Goal: Information Seeking & Learning: Learn about a topic

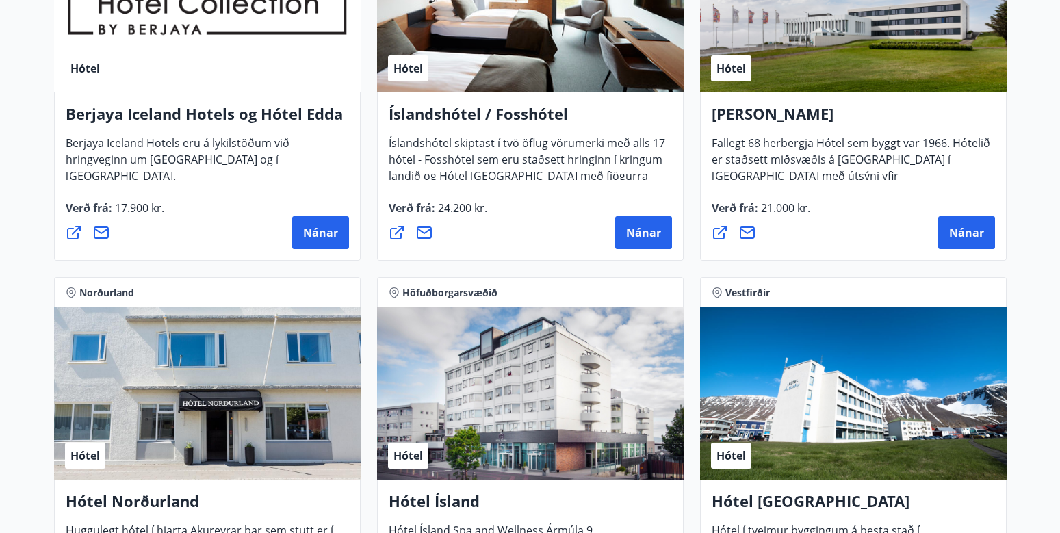
scroll to position [1850, 0]
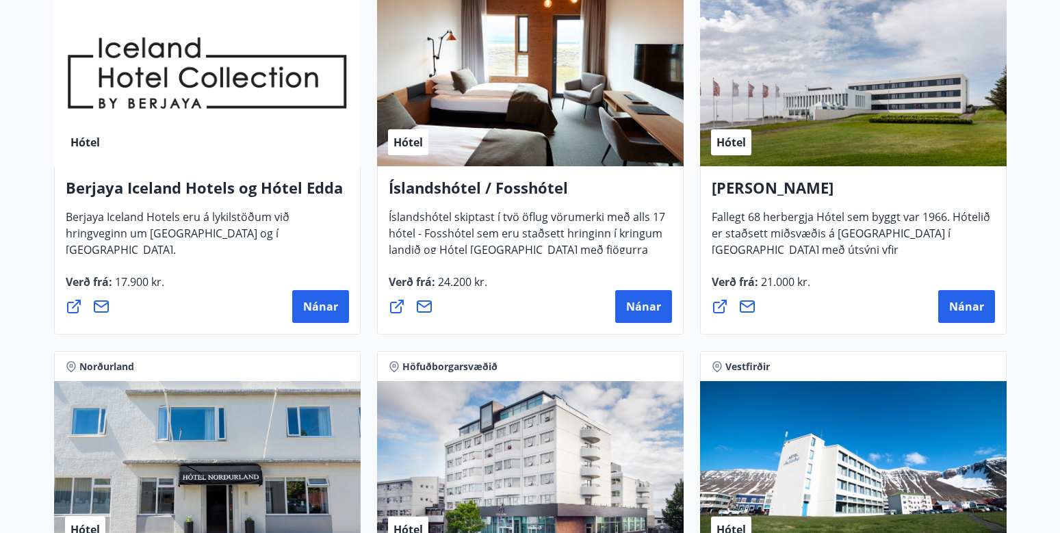
click at [456, 227] on span "Íslandshótel skiptast í tvö öflug vörumerki með alls 17 hótel - Fosshótel sem e…" at bounding box center [527, 246] width 277 height 75
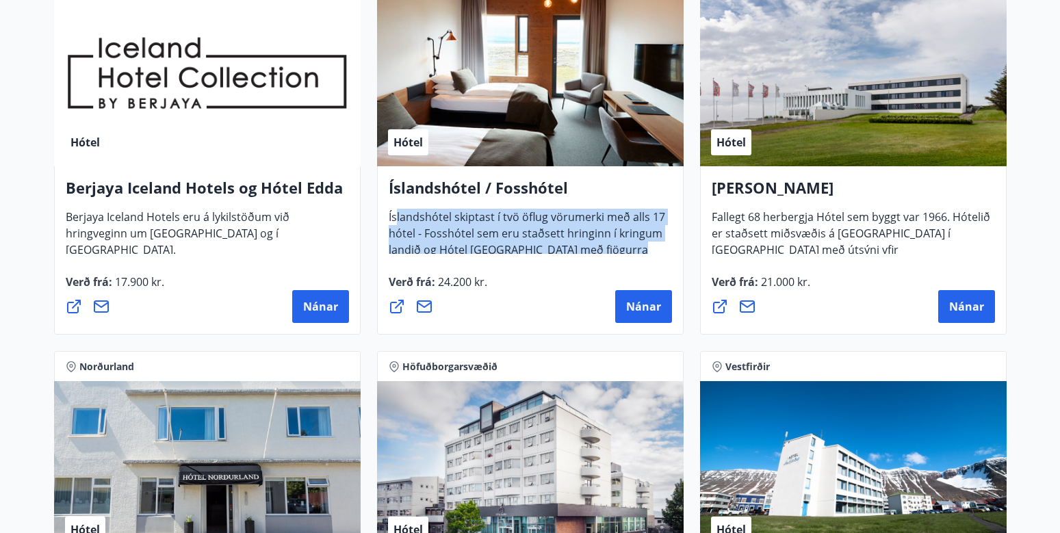
drag, startPoint x: 398, startPoint y: 214, endPoint x: 625, endPoint y: 252, distance: 230.4
click at [625, 252] on span "Íslandshótel skiptast í tvö öflug vörumerki með alls 17 hótel - Fosshótel sem e…" at bounding box center [527, 246] width 277 height 75
click at [545, 216] on span "Íslandshótel skiptast í tvö öflug vörumerki með alls 17 hótel - Fosshótel sem e…" at bounding box center [527, 246] width 277 height 75
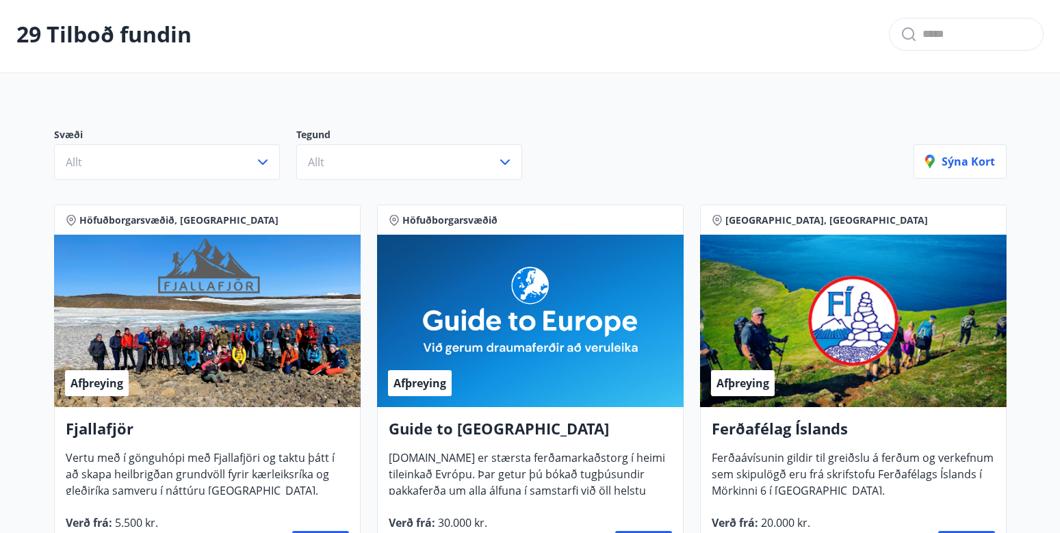
scroll to position [274, 0]
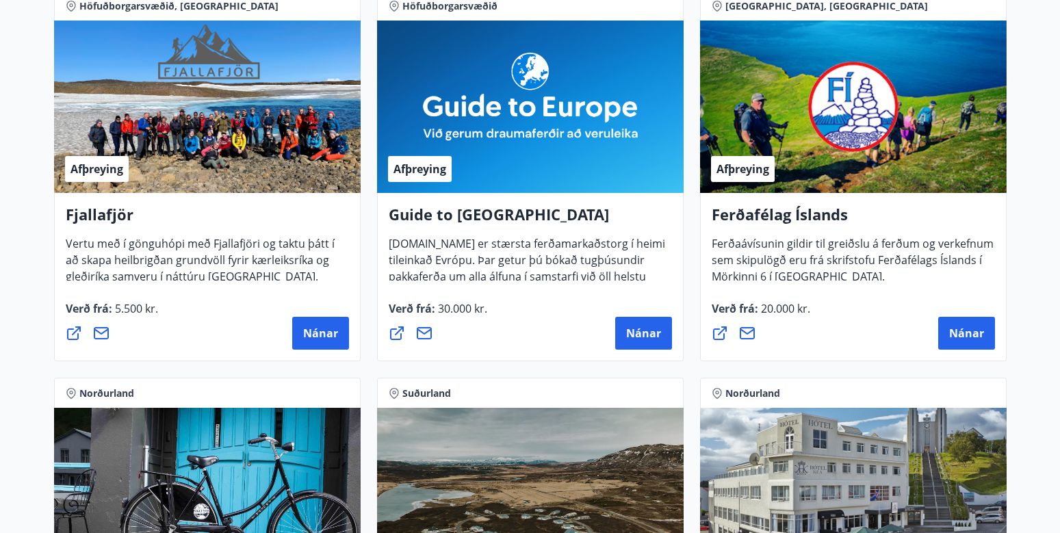
click at [822, 236] on span "Ferðaávísunin gildir til greiðslu á ferðum og verkefnum sem skipulögð eru frá s…" at bounding box center [853, 265] width 282 height 59
click at [786, 260] on span "Ferðaávísunin gildir til greiðslu á ferðum og verkefnum sem skipulögð eru frá s…" at bounding box center [853, 265] width 282 height 59
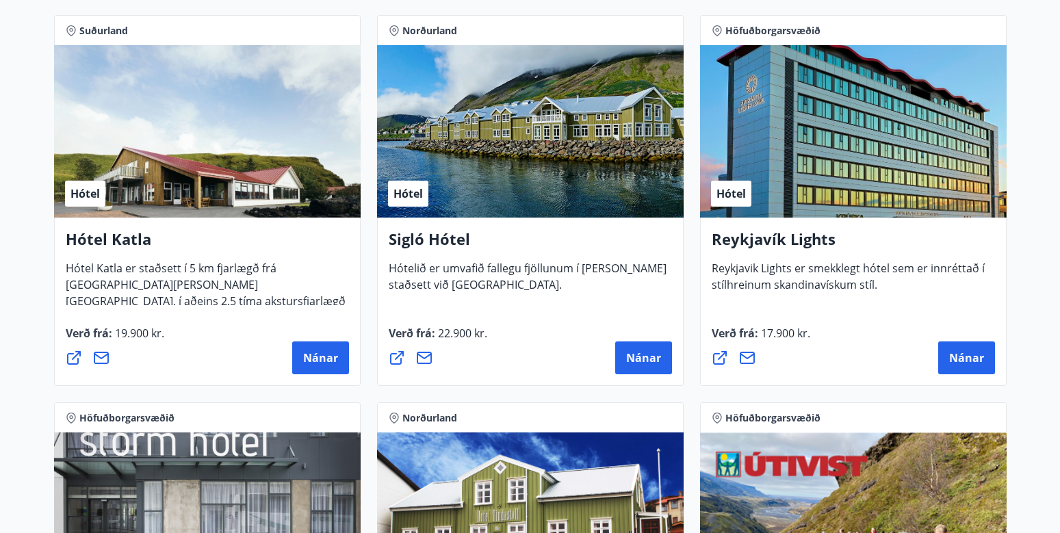
scroll to position [1027, 0]
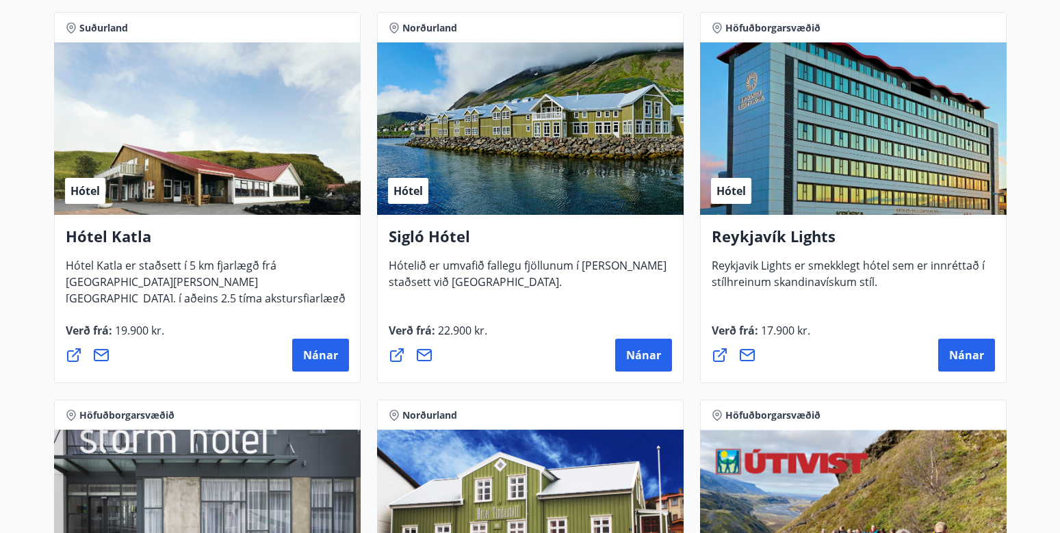
click at [97, 268] on span "Hótel Katla er staðsett í 5 km fjarlægð frá [GEOGRAPHIC_DATA][PERSON_NAME][GEOG…" at bounding box center [206, 295] width 280 height 75
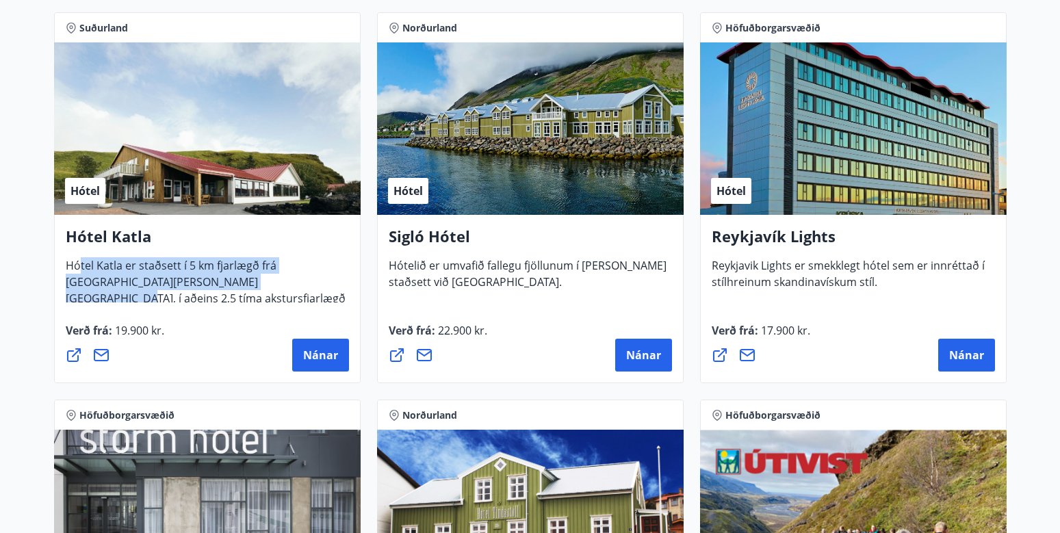
drag, startPoint x: 77, startPoint y: 266, endPoint x: 204, endPoint y: 292, distance: 129.3
click at [204, 292] on div "Hótel Katla Hótel Katla er staðsett í 5 km fjarlægð frá Vík í Mýrdal, í aðeins …" at bounding box center [207, 299] width 307 height 168
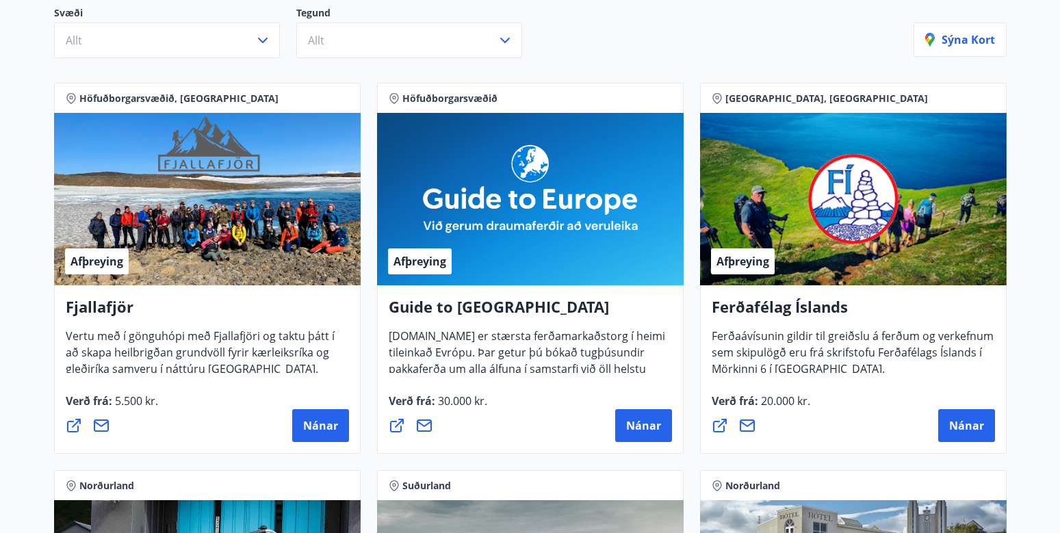
scroll to position [0, 0]
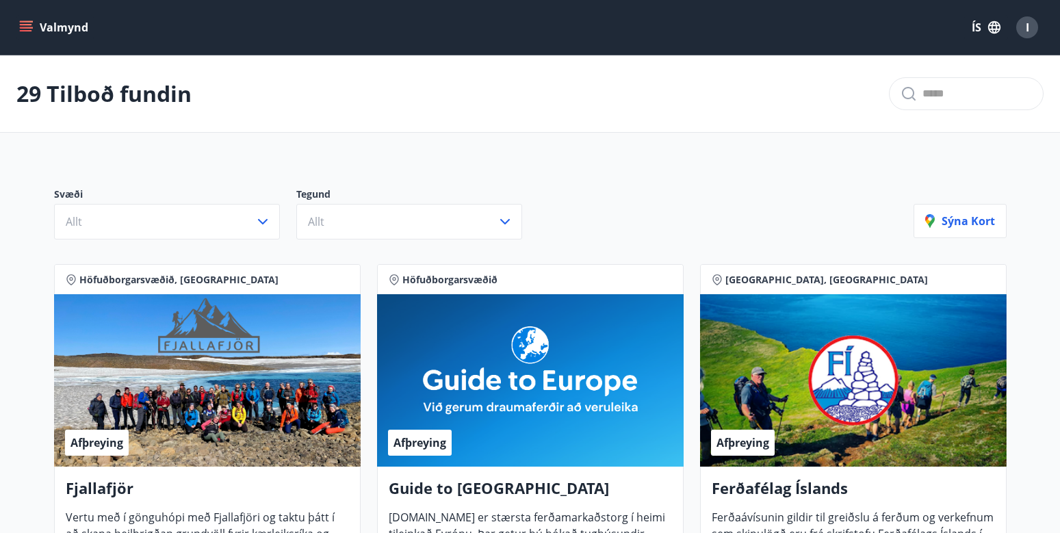
click at [54, 24] on button "Valmynd" at bounding box center [54, 27] width 77 height 25
click at [647, 185] on div "Svæði Allt Tegund Allt Sýna kort" at bounding box center [531, 208] width 986 height 96
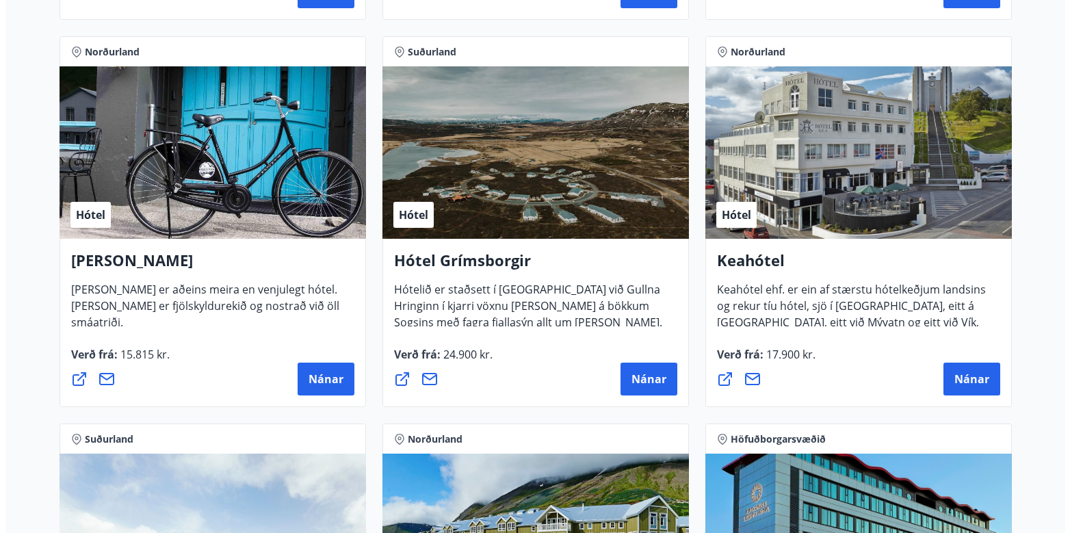
scroll to position [616, 0]
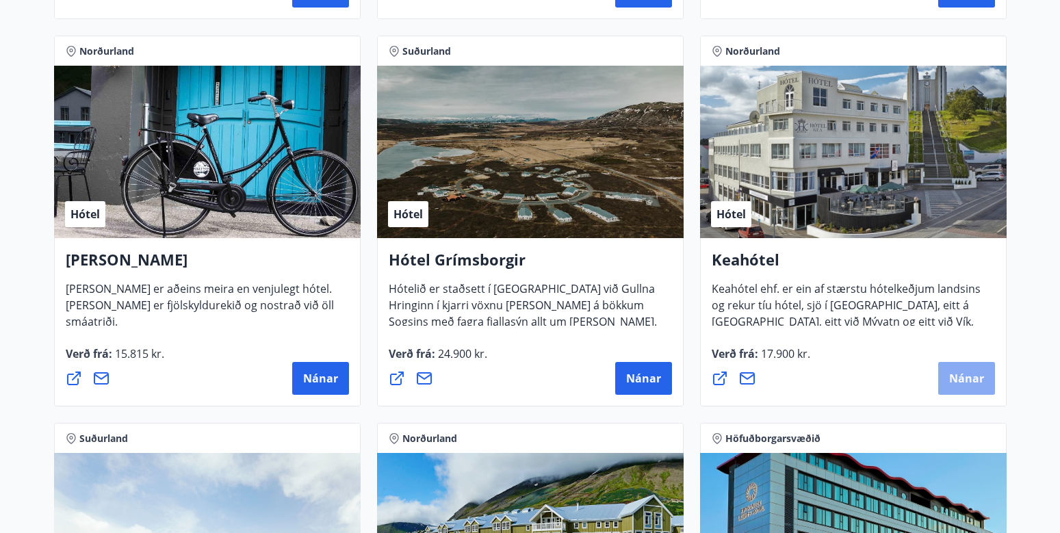
click at [974, 367] on button "Nánar" at bounding box center [966, 378] width 57 height 33
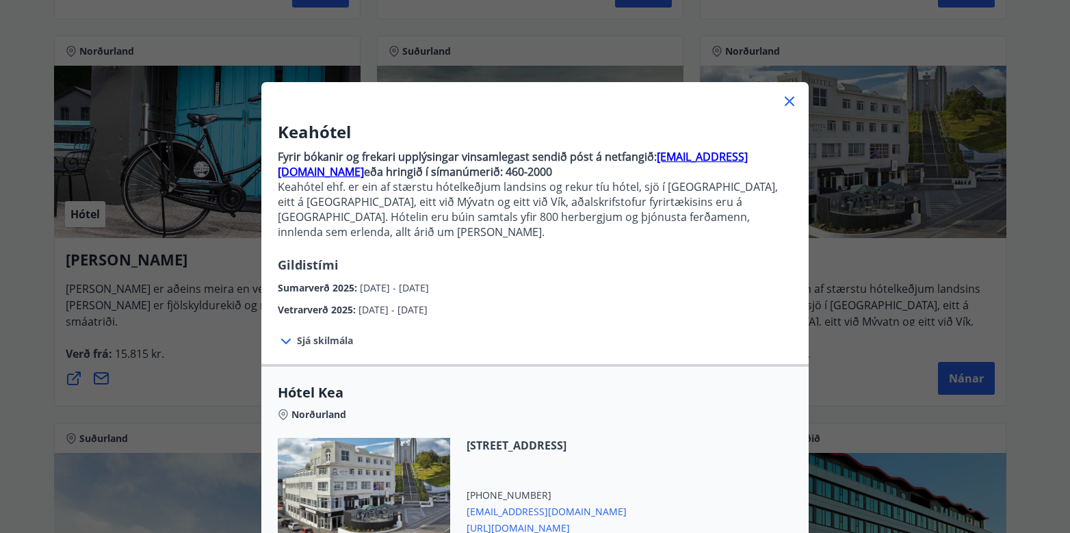
drag, startPoint x: 361, startPoint y: 272, endPoint x: 484, endPoint y: 275, distance: 122.6
click at [483, 275] on div "Sumarverð 2025 : [DATE] - [DATE]" at bounding box center [535, 285] width 515 height 22
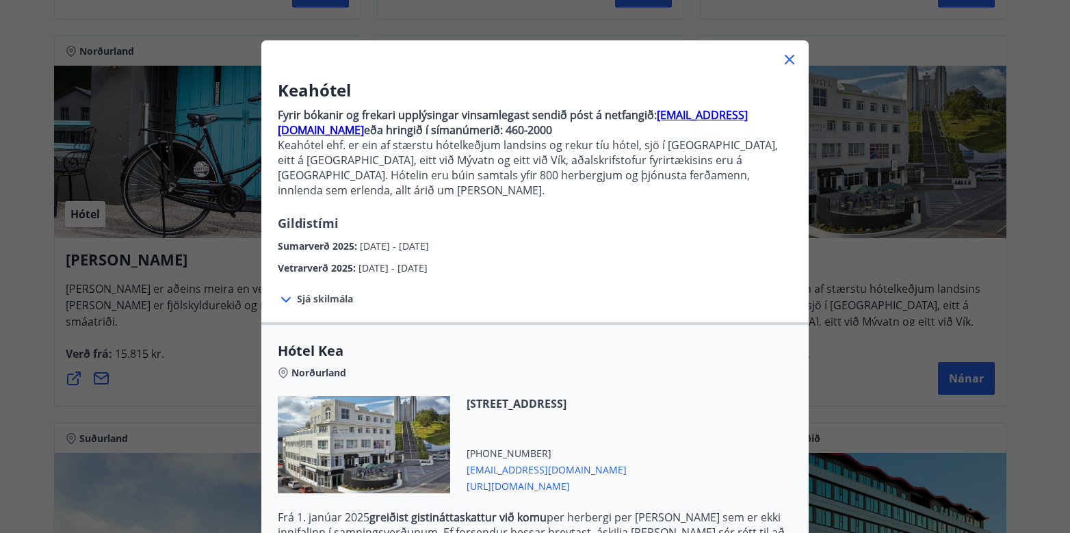
scroll to position [233, 0]
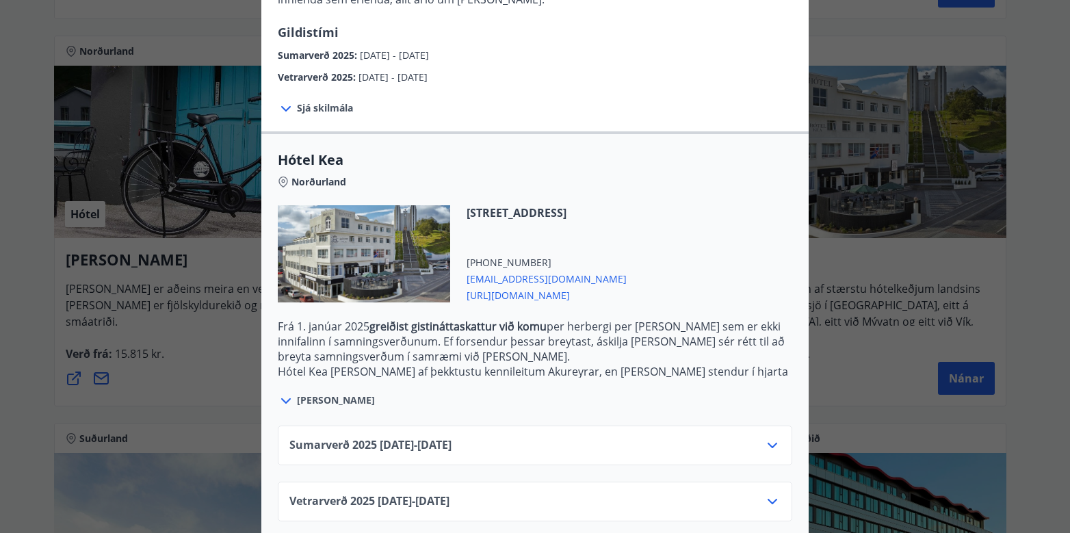
click at [768, 493] on icon at bounding box center [772, 501] width 16 height 16
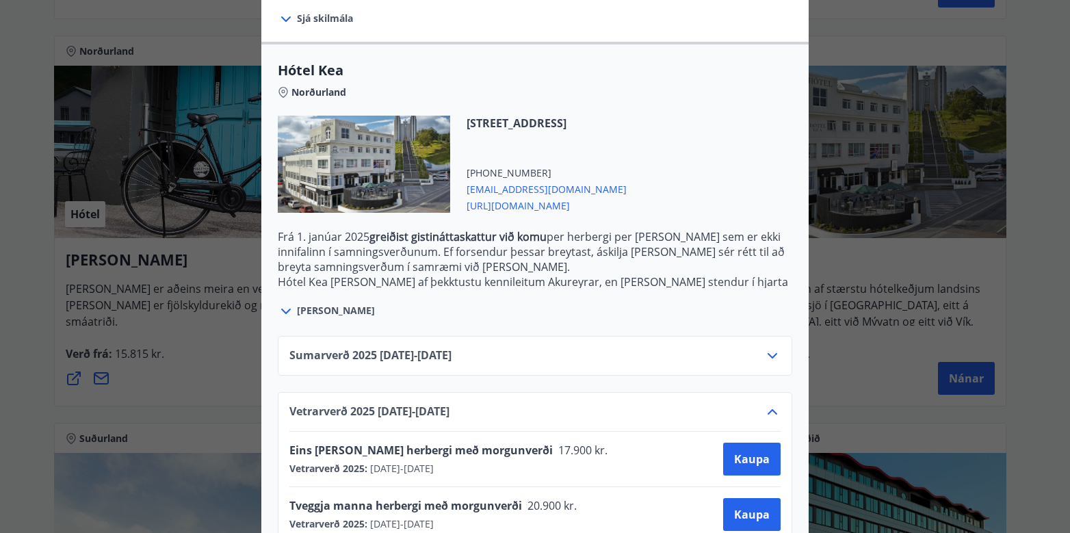
scroll to position [344, 0]
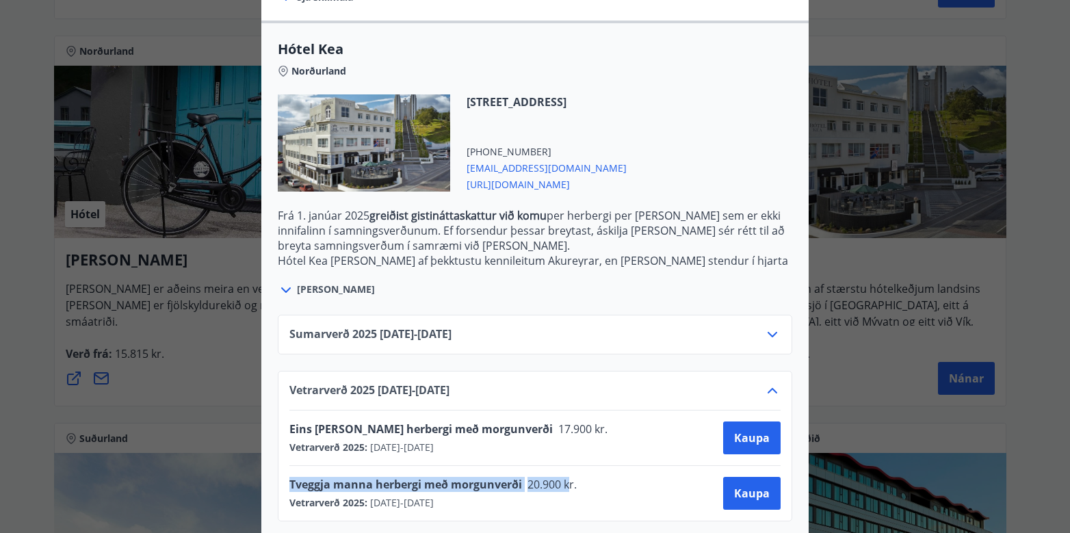
drag, startPoint x: 565, startPoint y: 467, endPoint x: 327, endPoint y: 481, distance: 238.6
click at [279, 474] on div "Vetrarverð [PHONE_NUMBER][DATE] - [DATE] Eins [PERSON_NAME] herbergi með morgun…" at bounding box center [535, 446] width 515 height 151
click at [764, 326] on icon at bounding box center [772, 334] width 16 height 16
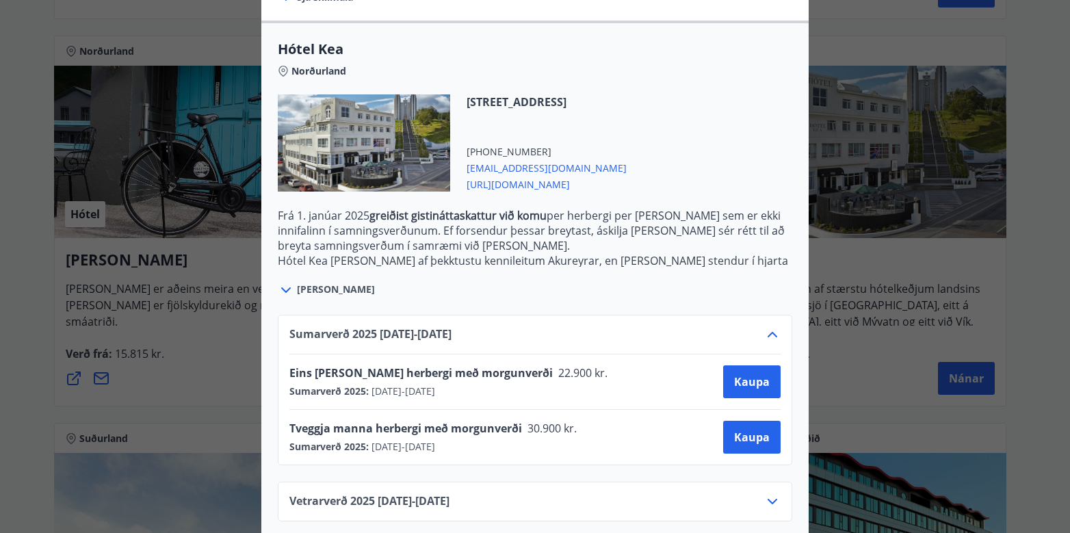
click at [768, 326] on icon at bounding box center [772, 334] width 16 height 16
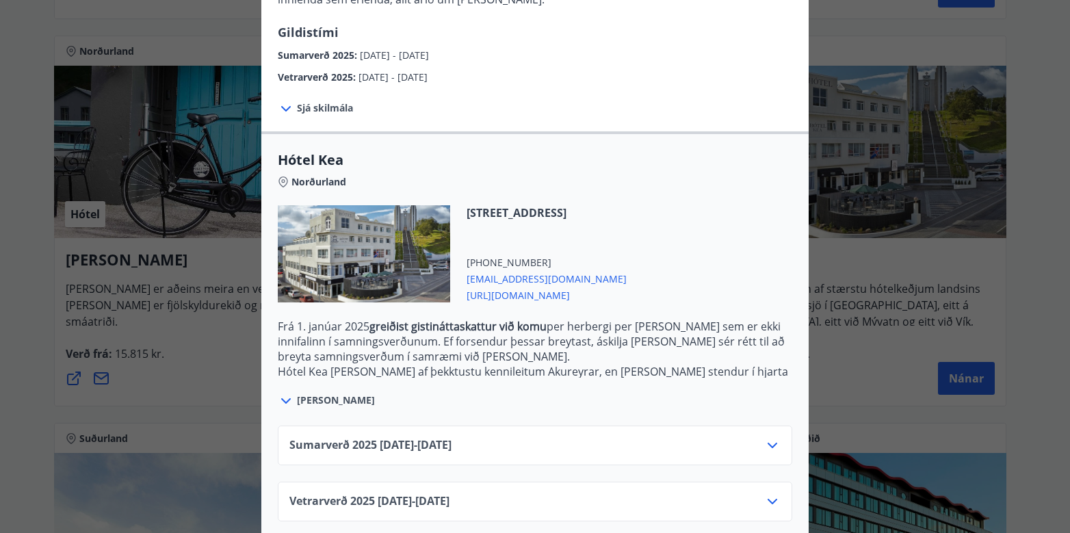
click at [764, 493] on icon at bounding box center [772, 501] width 16 height 16
